Goal: Check status: Check status

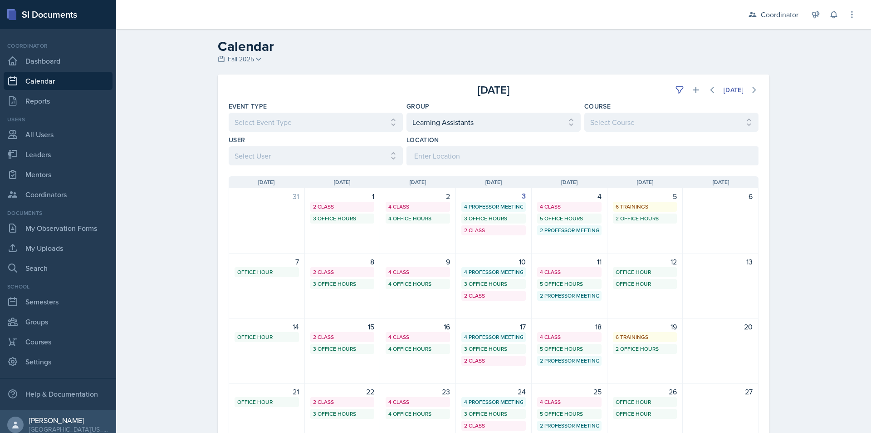
select select "19480abb-f0f7-4b68-be51-76a08af57529"
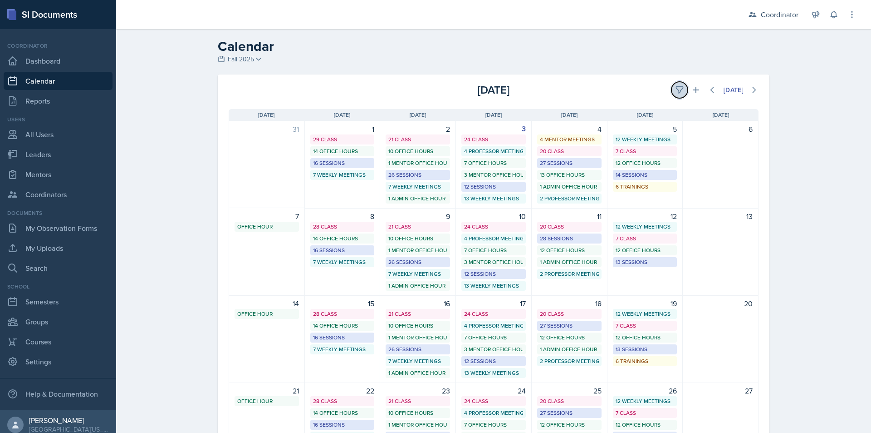
click at [676, 87] on icon at bounding box center [679, 90] width 7 height 7
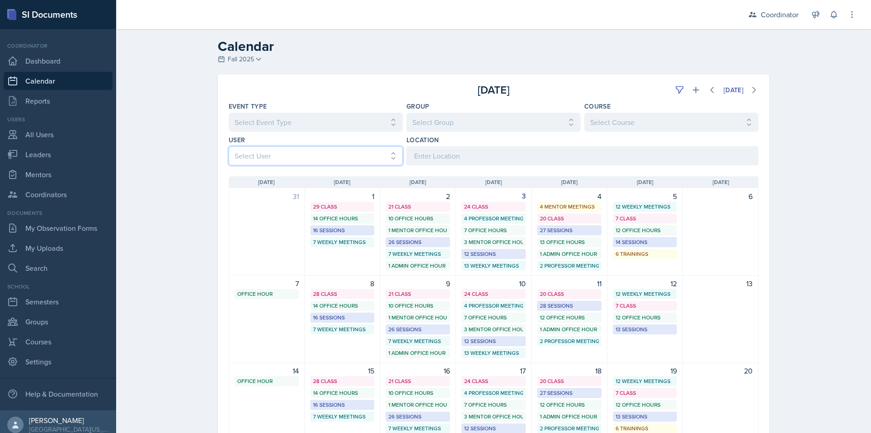
click at [295, 150] on select "Select User All Adam McDougal Aley Perez Anna McGill Bella Clifton Bram O'Neil …" at bounding box center [316, 155] width 174 height 19
select select "9becbc58-f797-4ff2-9f76-1bdb99650a58"
click at [229, 146] on select "Select User All Adam McDougal Aley Perez Anna McGill Bella Clifton Bram O'Neil …" at bounding box center [316, 155] width 174 height 19
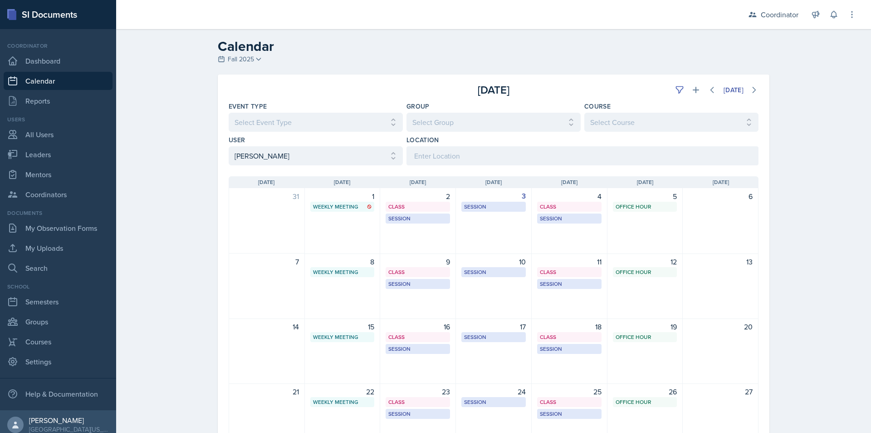
click at [153, 182] on div "Calendar Fall 2025 Fall 2025 Spring 2025 Fall 2024 Spring 2024 Fall 2023 Spring…" at bounding box center [493, 287] width 755 height 517
